Goal: Information Seeking & Learning: Learn about a topic

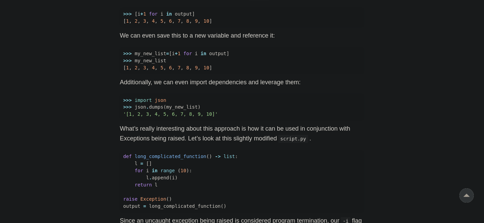
scroll to position [501, 0]
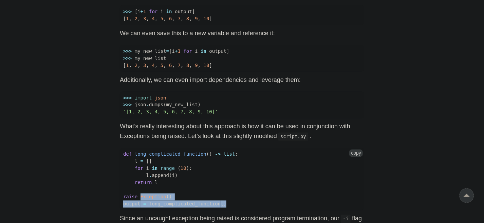
drag, startPoint x: 138, startPoint y: 189, endPoint x: 222, endPoint y: 200, distance: 84.8
click at [222, 200] on code "def long_complicated_function () -> list : l = [] for i in range ( 10 ): l . ap…" at bounding box center [242, 180] width 244 height 63
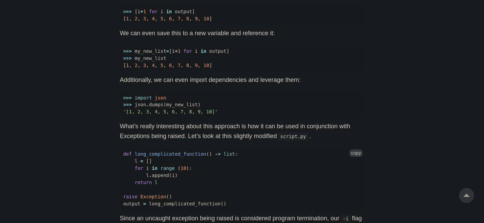
click at [224, 187] on span at bounding box center [242, 190] width 244 height 7
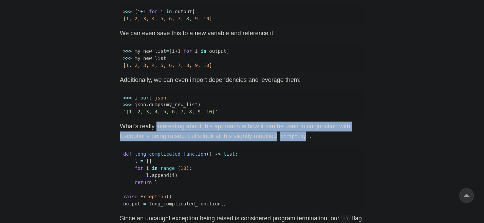
drag, startPoint x: 155, startPoint y: 117, endPoint x: 306, endPoint y: 128, distance: 151.3
click at [306, 128] on p "What’s really interesting about this approach is how it can be used in conjunct…" at bounding box center [242, 132] width 244 height 20
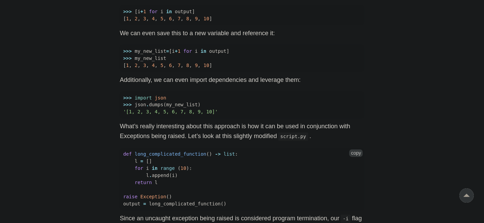
click at [273, 151] on span "def long_complicated_function () -> list :" at bounding box center [242, 154] width 244 height 7
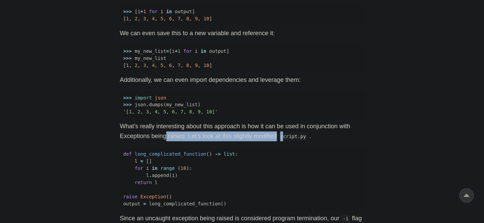
drag, startPoint x: 165, startPoint y: 127, endPoint x: 282, endPoint y: 131, distance: 117.7
click at [282, 131] on p "What’s really interesting about this approach is how it can be used in conjunct…" at bounding box center [242, 132] width 244 height 20
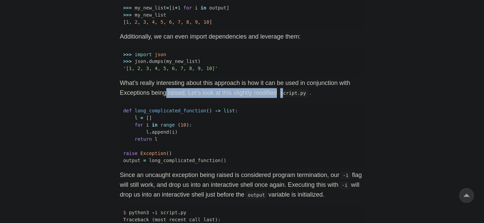
scroll to position [557, 0]
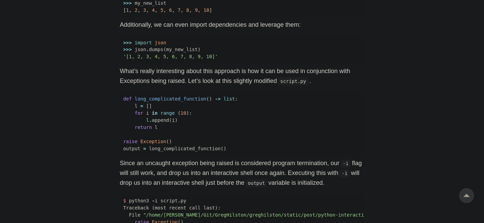
drag, startPoint x: 169, startPoint y: 157, endPoint x: 360, endPoint y: 169, distance: 191.6
click at [360, 169] on p "Since an uncaught exception being raised is considered program termination, our…" at bounding box center [242, 173] width 244 height 29
